Goal: Navigation & Orientation: Understand site structure

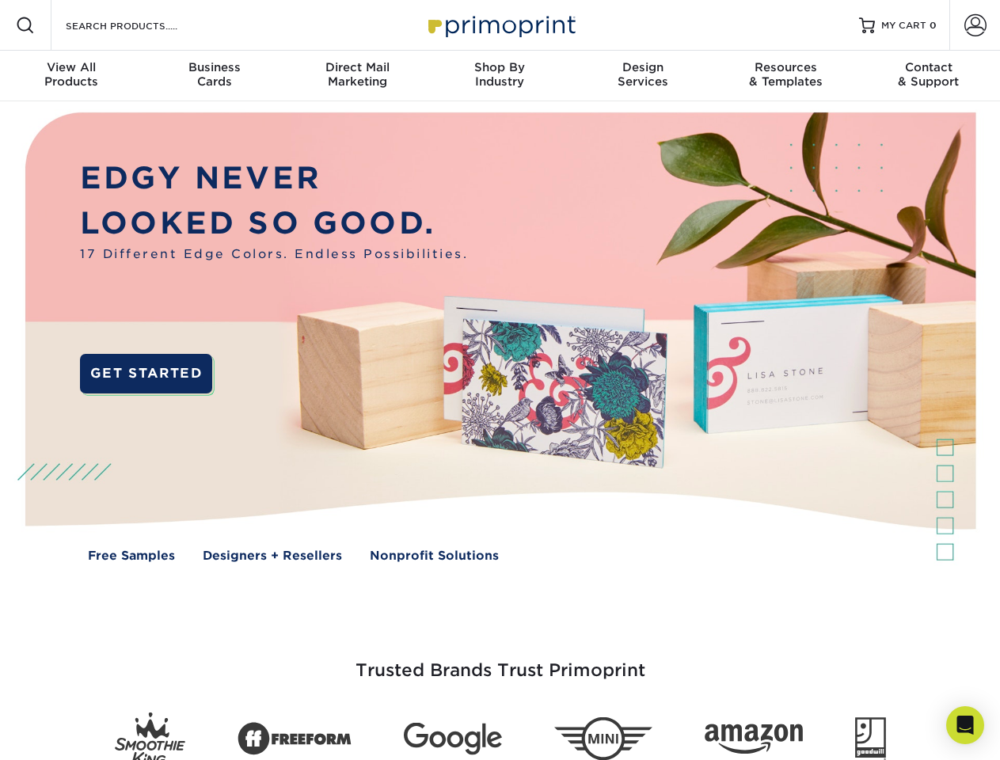
click at [499, 380] on img at bounding box center [499, 348] width 989 height 495
click at [25, 25] on span at bounding box center [25, 25] width 19 height 19
click at [974, 25] on span at bounding box center [975, 25] width 22 height 22
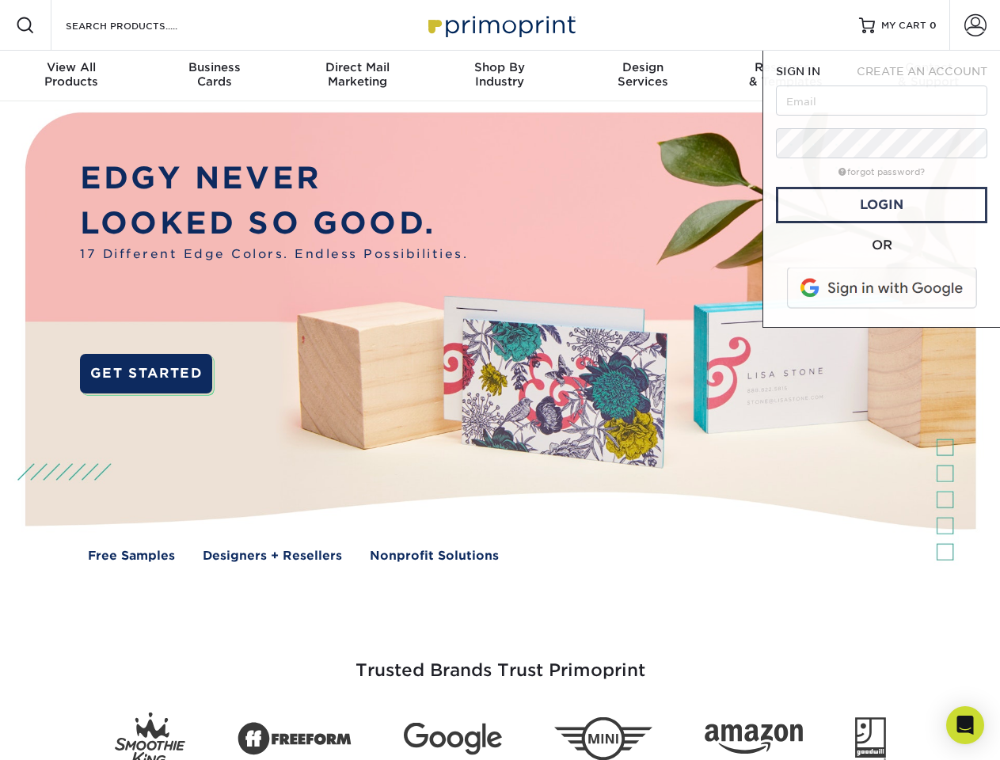
click at [71, 76] on div "View All Products" at bounding box center [71, 74] width 142 height 28
click at [214, 76] on div "Business Cards" at bounding box center [213, 74] width 142 height 28
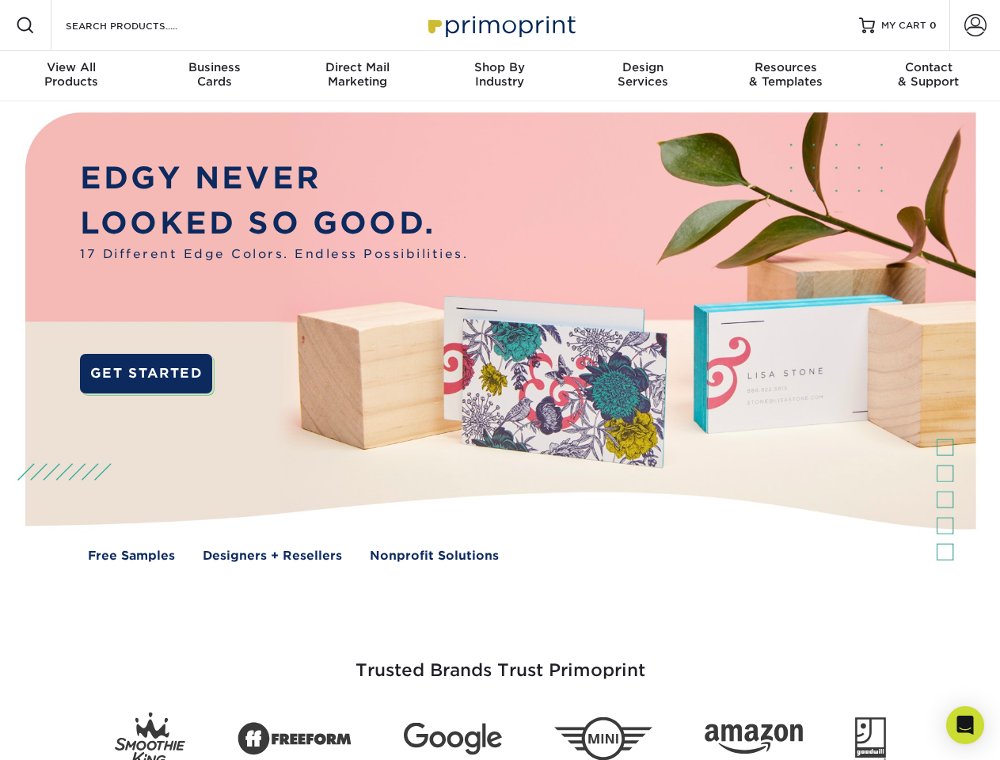
click at [357, 76] on div "Direct Mail Marketing" at bounding box center [357, 74] width 142 height 28
click at [499, 76] on div "Shop By Industry" at bounding box center [499, 74] width 142 height 28
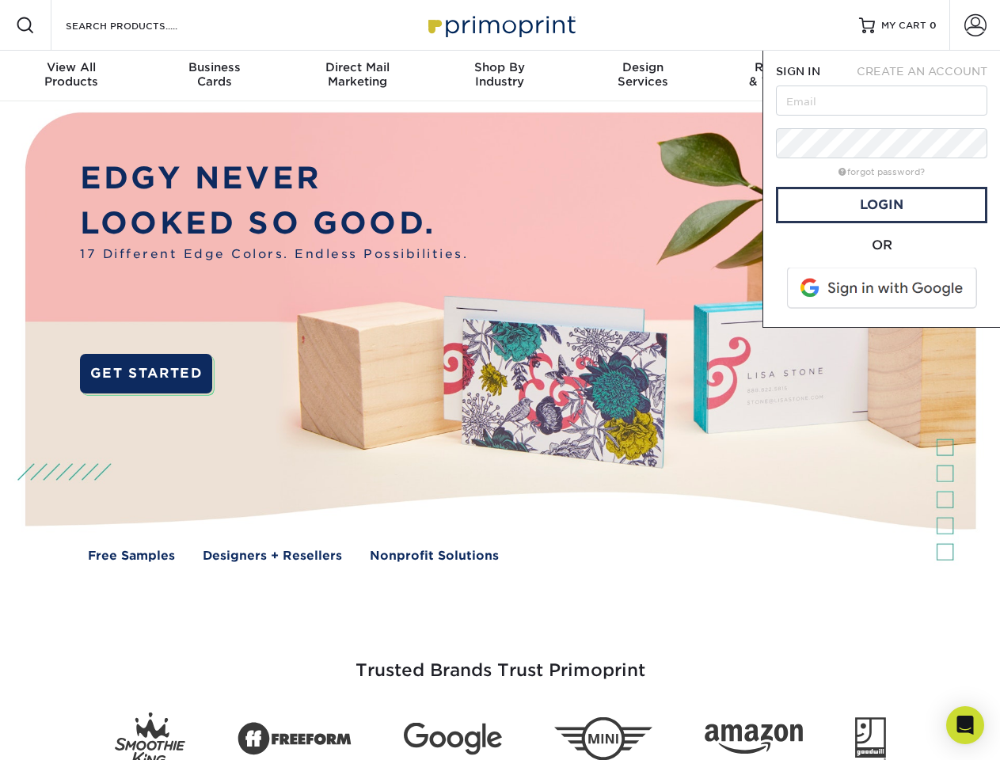
click at [643, 76] on div "Design Services" at bounding box center [642, 74] width 142 height 28
click at [785, 76] on span "SIGN IN" at bounding box center [798, 71] width 44 height 13
click at [928, 76] on div "Contact & Support" at bounding box center [928, 74] width 142 height 28
